Goal: Task Accomplishment & Management: Manage account settings

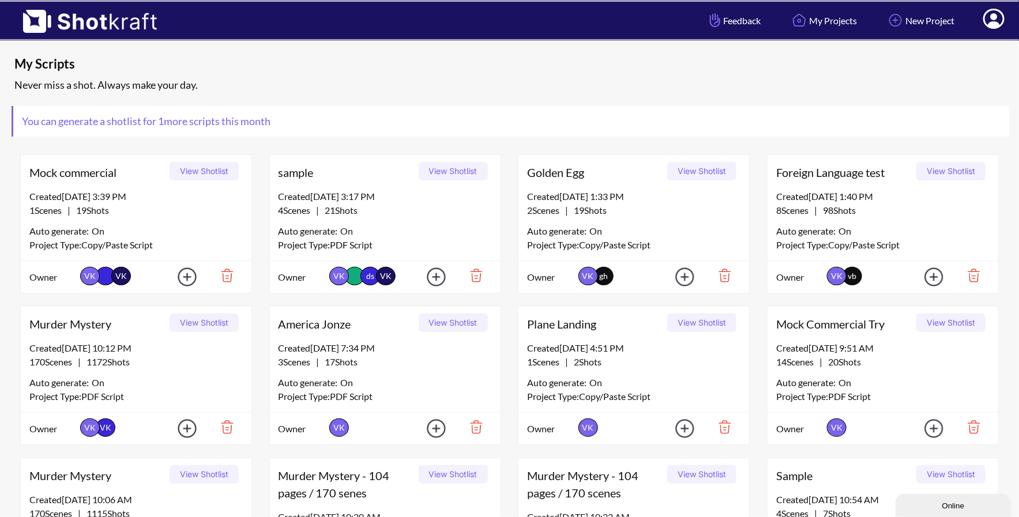
click at [1002, 20] on icon at bounding box center [993, 19] width 21 height 20
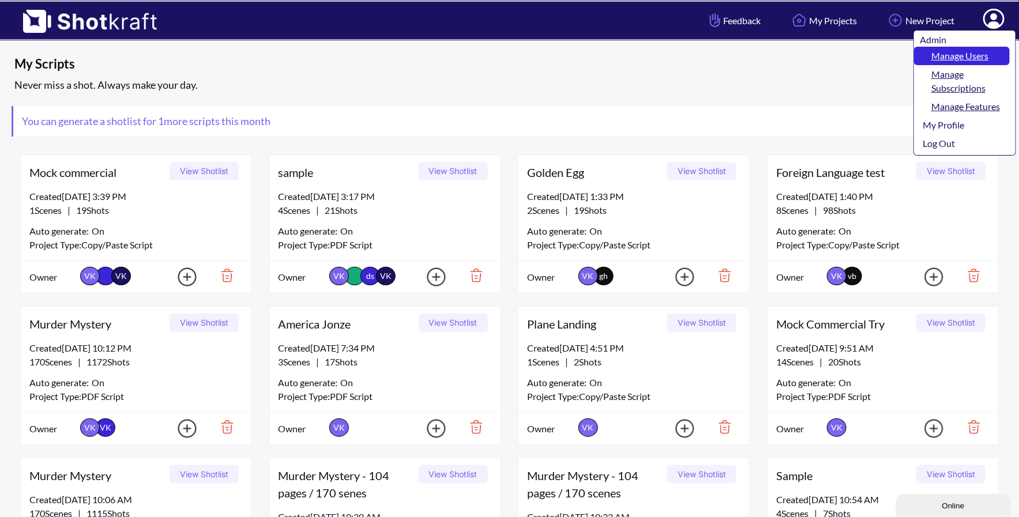
click at [976, 51] on link "Manage Users" at bounding box center [962, 56] width 96 height 18
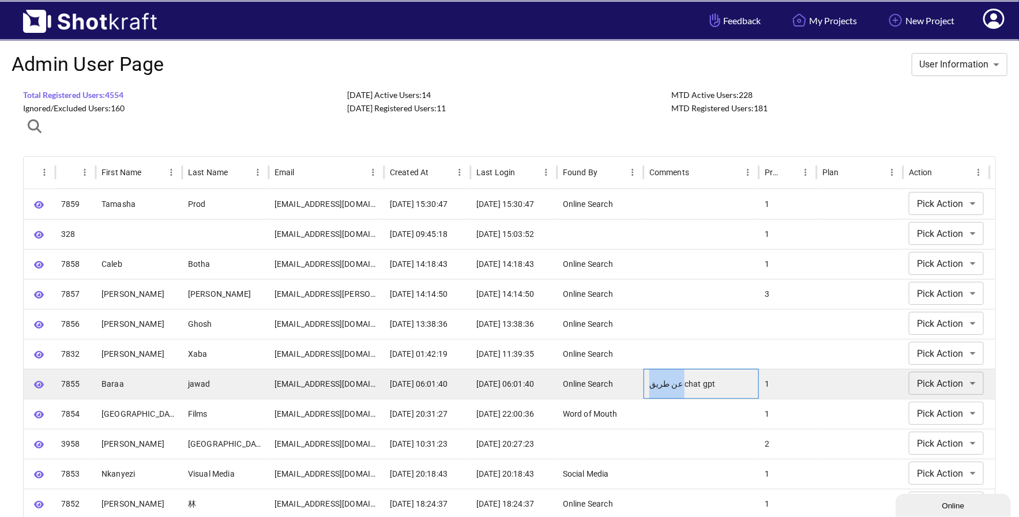
drag, startPoint x: 676, startPoint y: 385, endPoint x: 640, endPoint y: 379, distance: 37.4
click at [640, 379] on div "**********" at bounding box center [510, 384] width 972 height 30
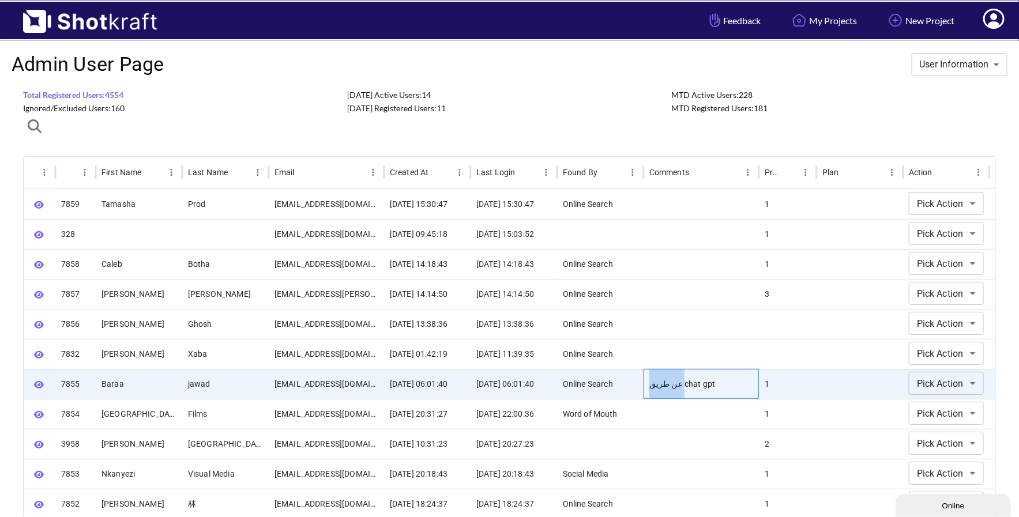
copy div "عن طريق"
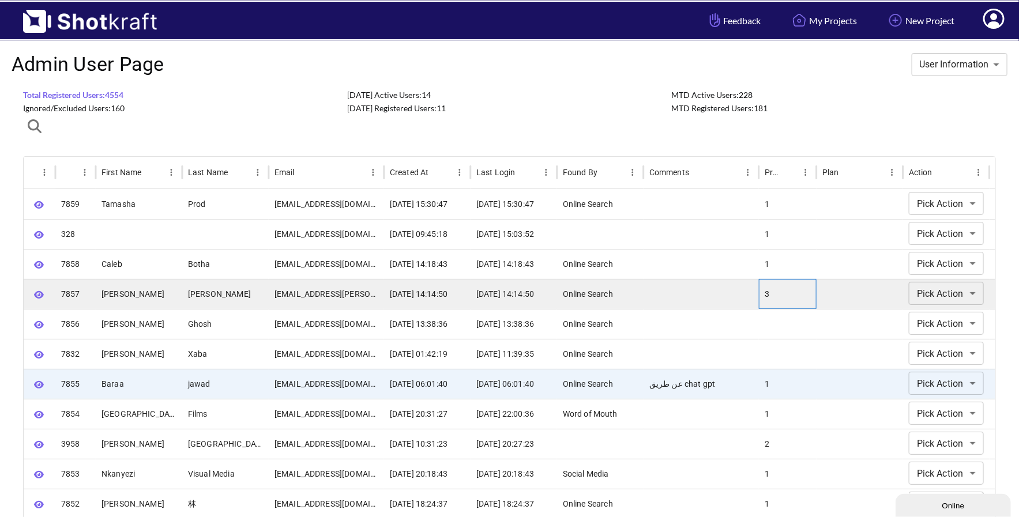
click at [788, 298] on div "3" at bounding box center [788, 294] width 58 height 30
